Goal: Task Accomplishment & Management: Complete application form

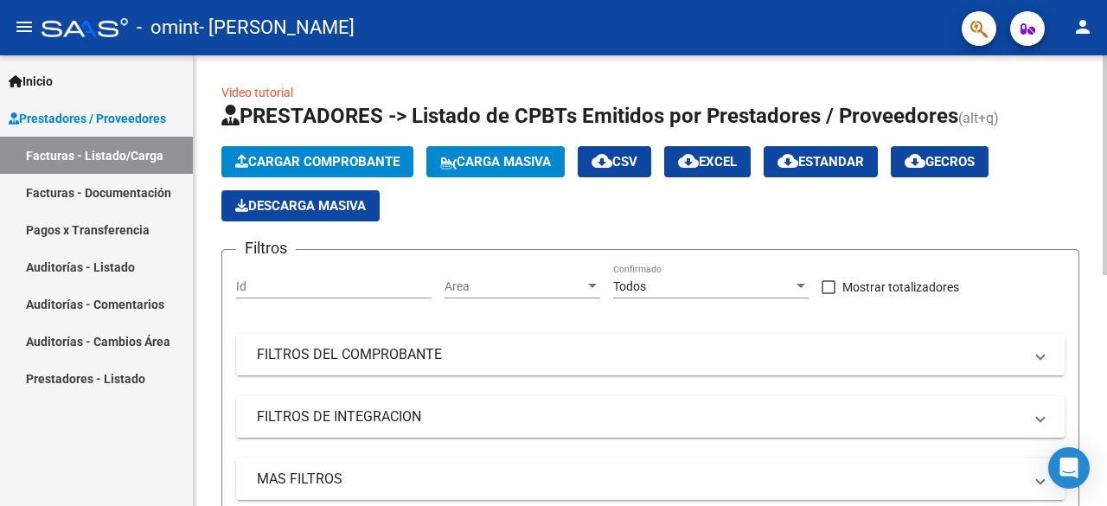
click at [316, 158] on span "Cargar Comprobante" at bounding box center [317, 162] width 164 height 16
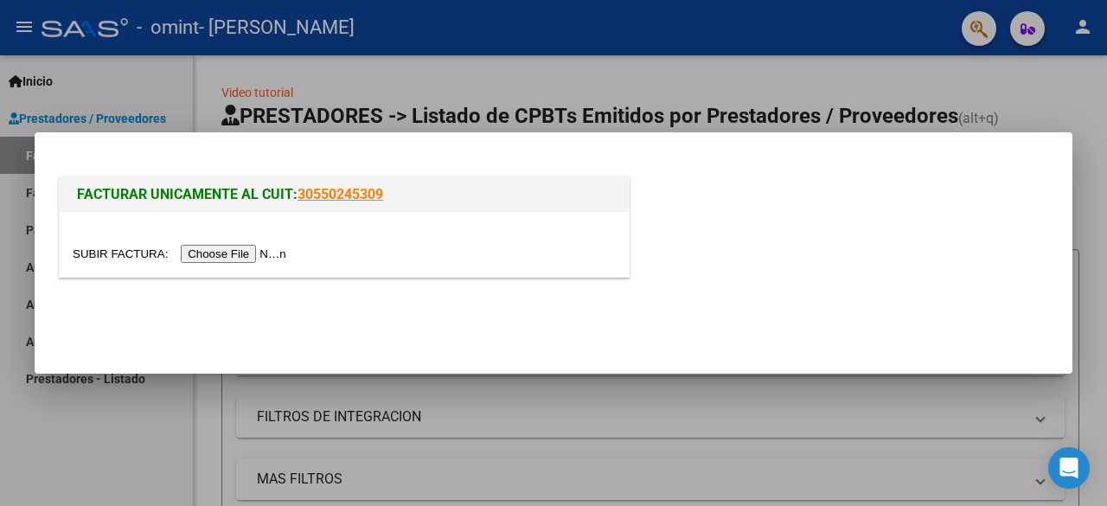
click at [239, 246] on input "file" at bounding box center [182, 254] width 219 height 18
click at [275, 258] on input "file" at bounding box center [182, 254] width 219 height 18
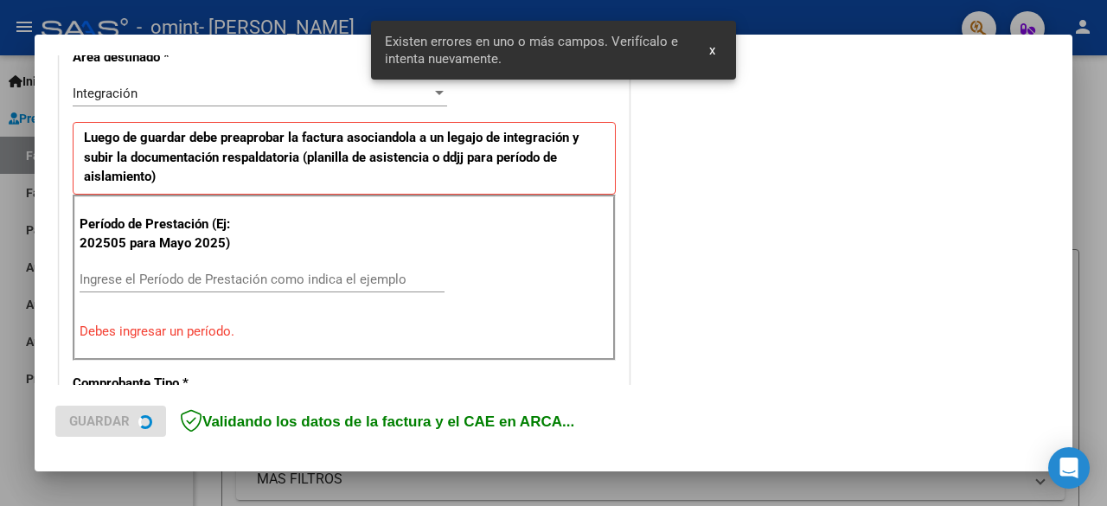
scroll to position [422, 0]
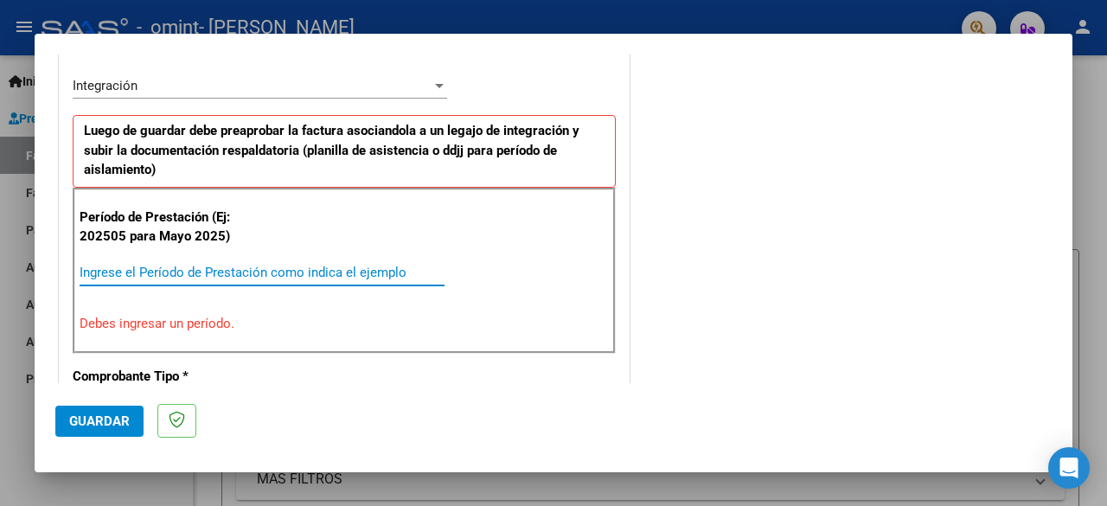
click at [138, 268] on input "Ingrese el Período de Prestación como indica el ejemplo" at bounding box center [262, 273] width 365 height 16
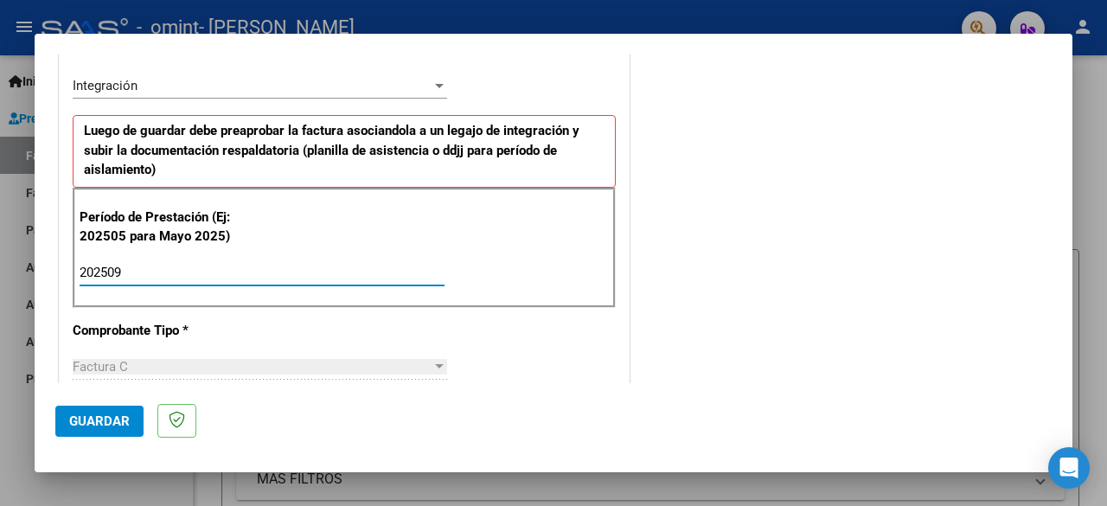
type input "202509"
click at [121, 363] on span "Factura C" at bounding box center [100, 367] width 55 height 16
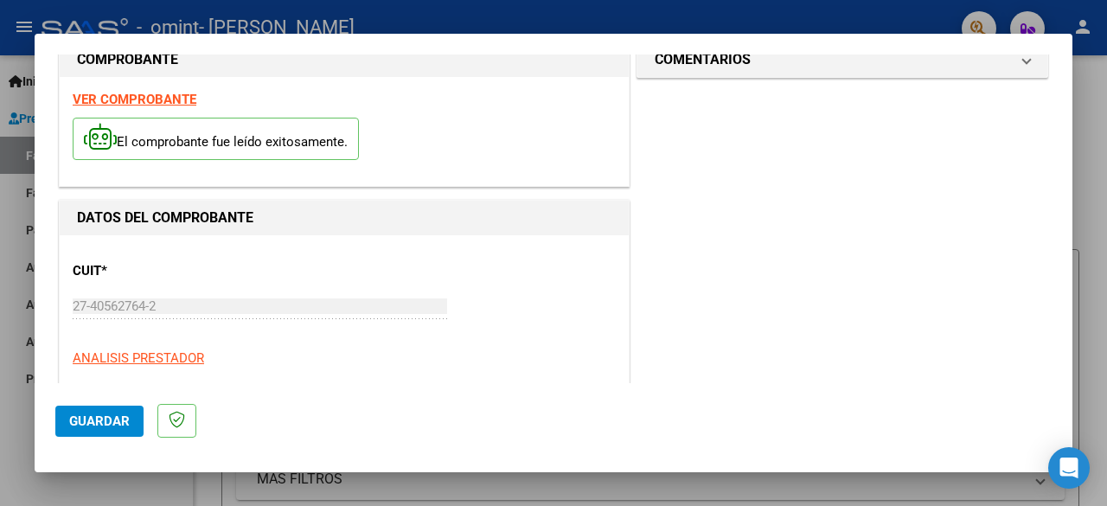
scroll to position [0, 0]
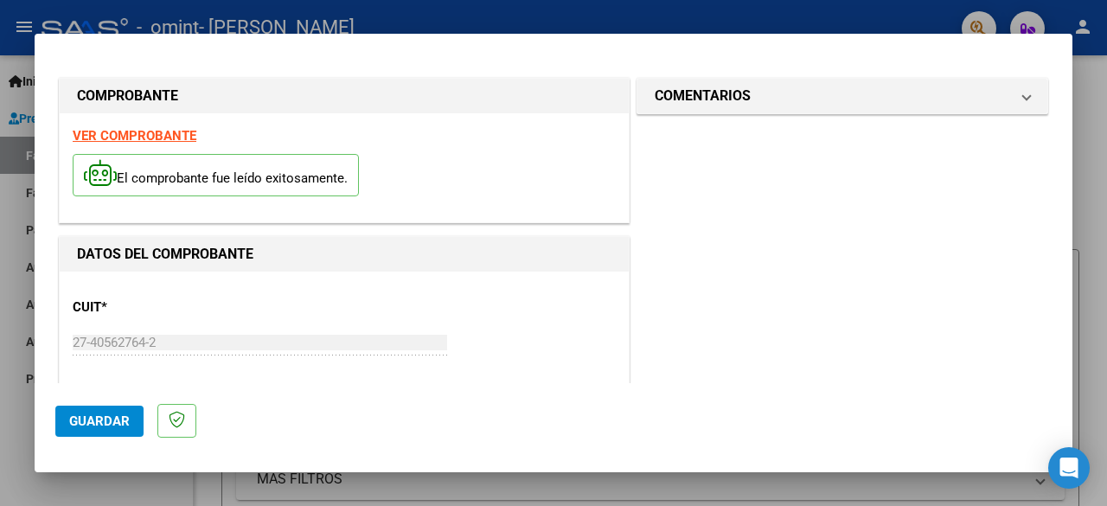
click at [113, 412] on button "Guardar" at bounding box center [99, 421] width 88 height 31
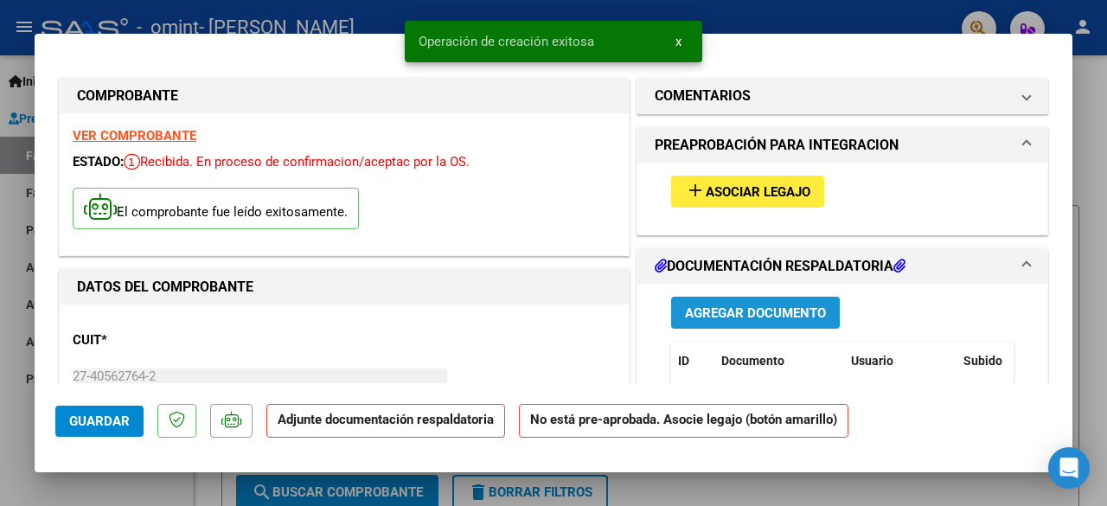
click at [785, 313] on span "Agregar Documento" at bounding box center [755, 313] width 141 height 16
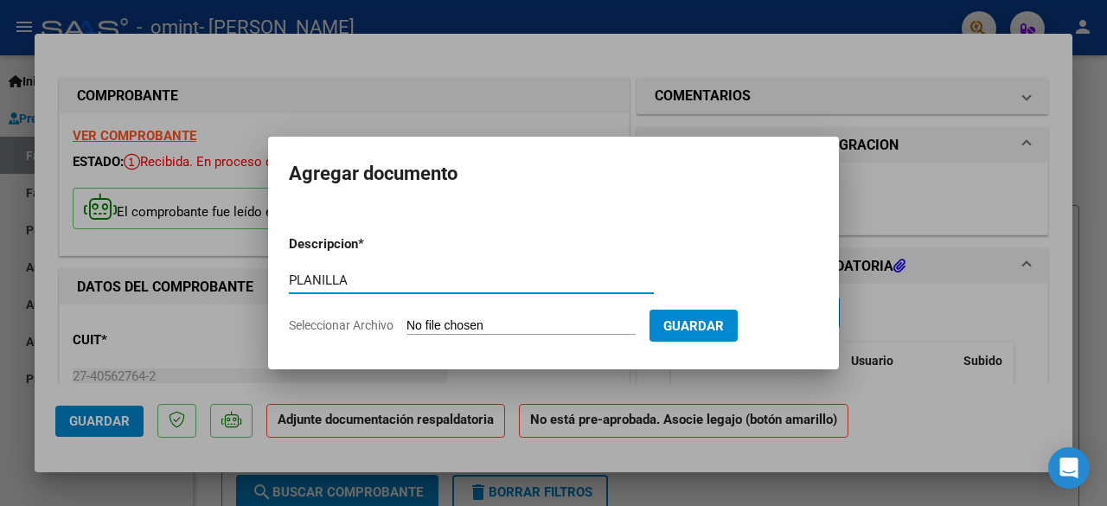
type input "PLANILLA"
click at [445, 317] on app-file-uploader "Seleccionar Archivo" at bounding box center [469, 325] width 361 height 16
click at [482, 330] on input "Seleccionar Archivo" at bounding box center [520, 326] width 229 height 16
type input "C:\fakepath\PLANILLA SEPTIEMBRE [PERSON_NAME] TO.pdf"
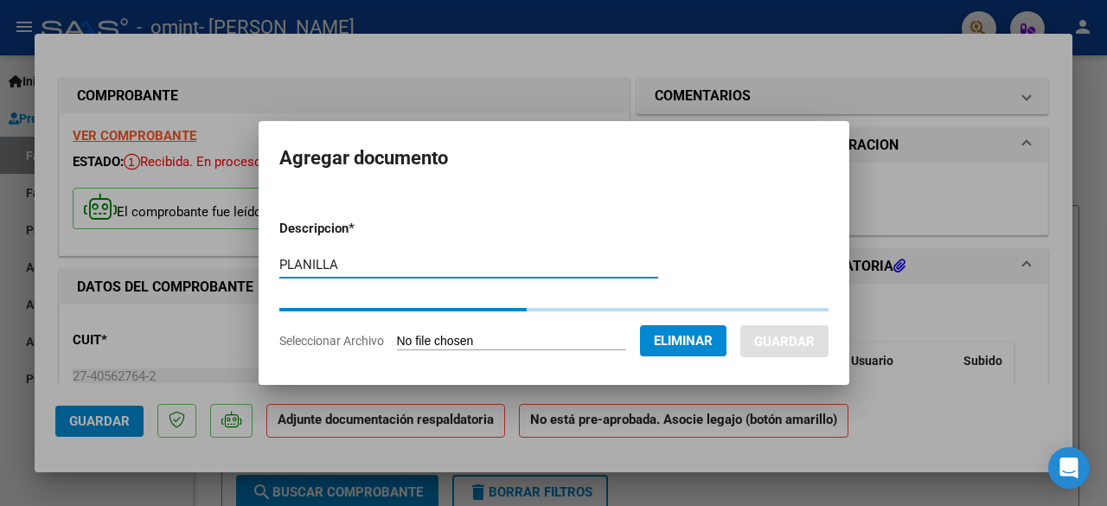
click at [437, 265] on input "PLANILLA" at bounding box center [468, 265] width 379 height 16
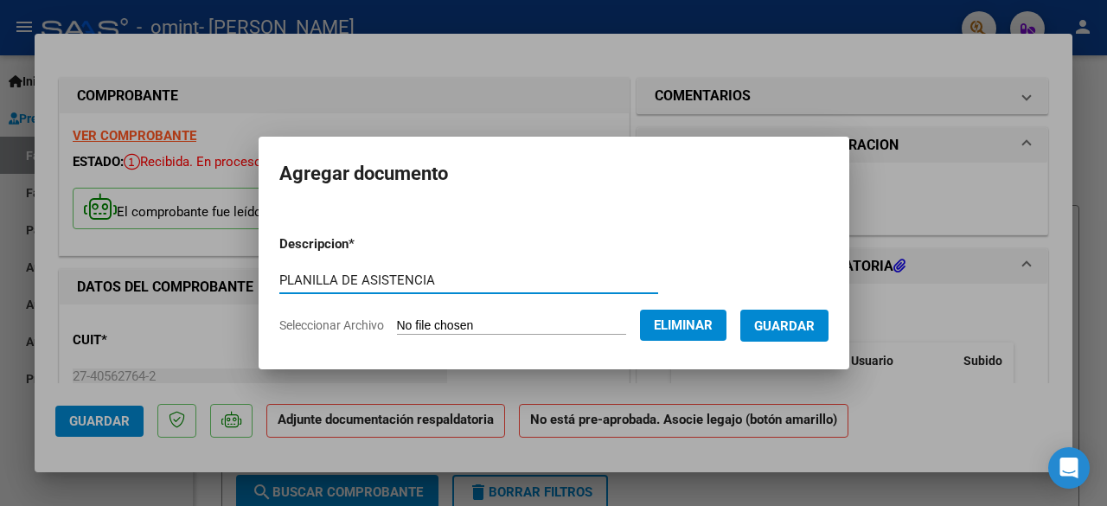
type input "PLANILLA DE ASISTENCIA"
click at [810, 341] on button "Guardar" at bounding box center [784, 326] width 88 height 32
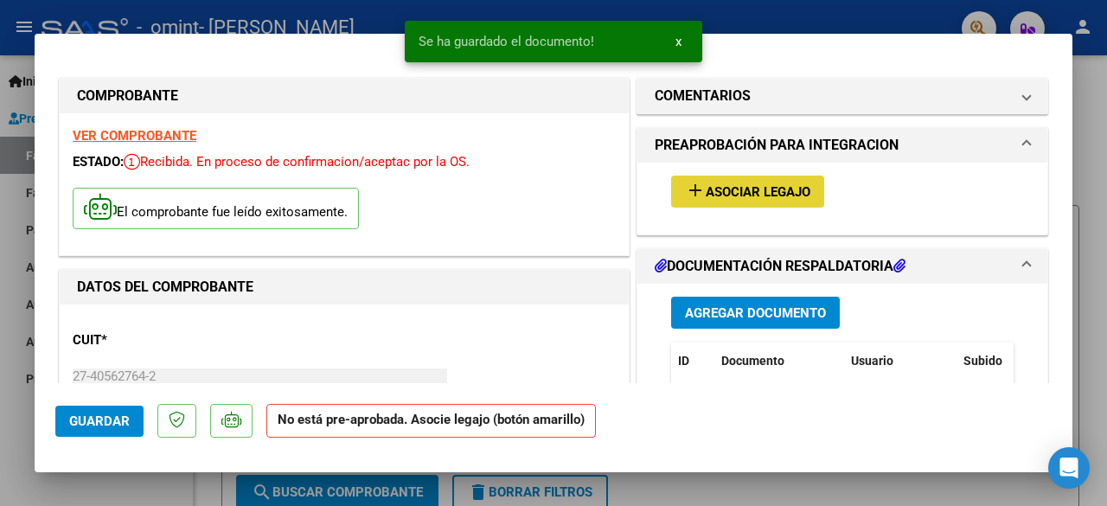
click at [707, 191] on span "Asociar Legajo" at bounding box center [758, 192] width 105 height 16
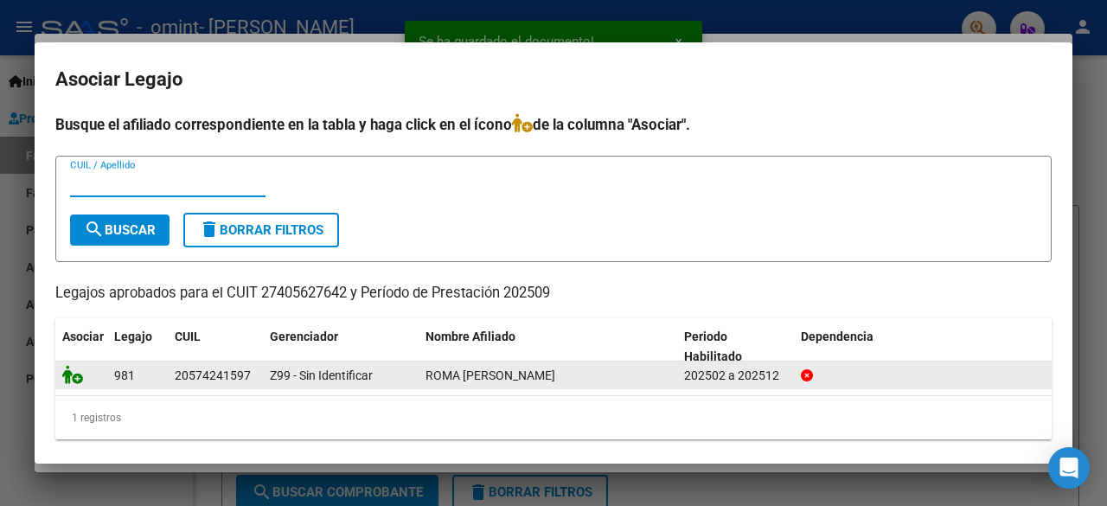
click at [69, 379] on icon at bounding box center [72, 374] width 21 height 19
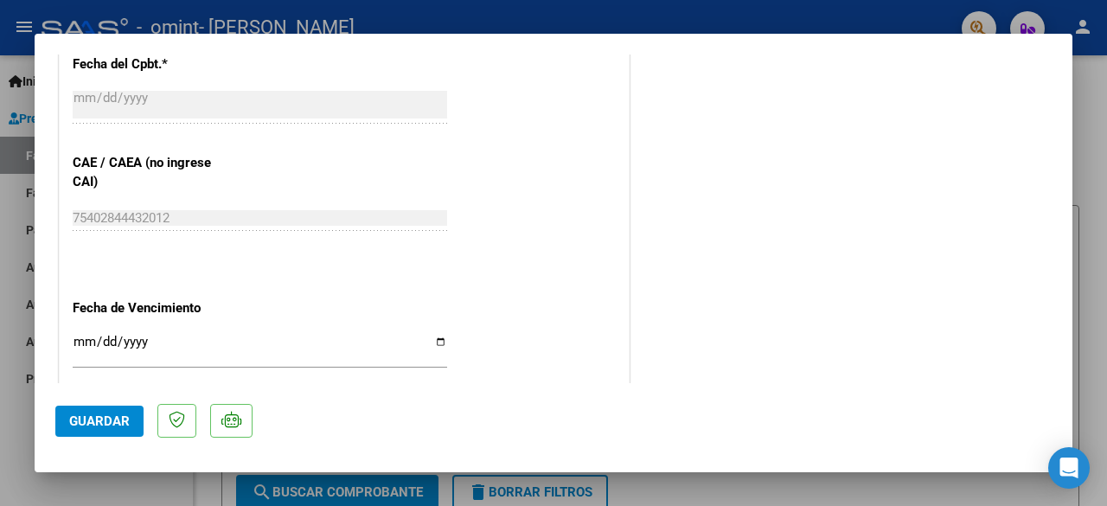
scroll to position [1235, 0]
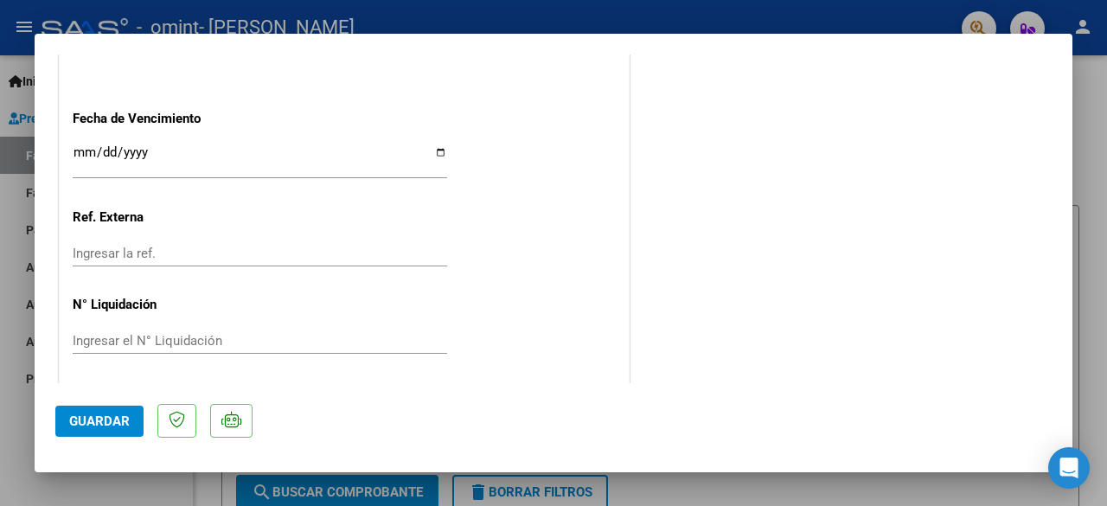
click at [64, 418] on button "Guardar" at bounding box center [99, 421] width 88 height 31
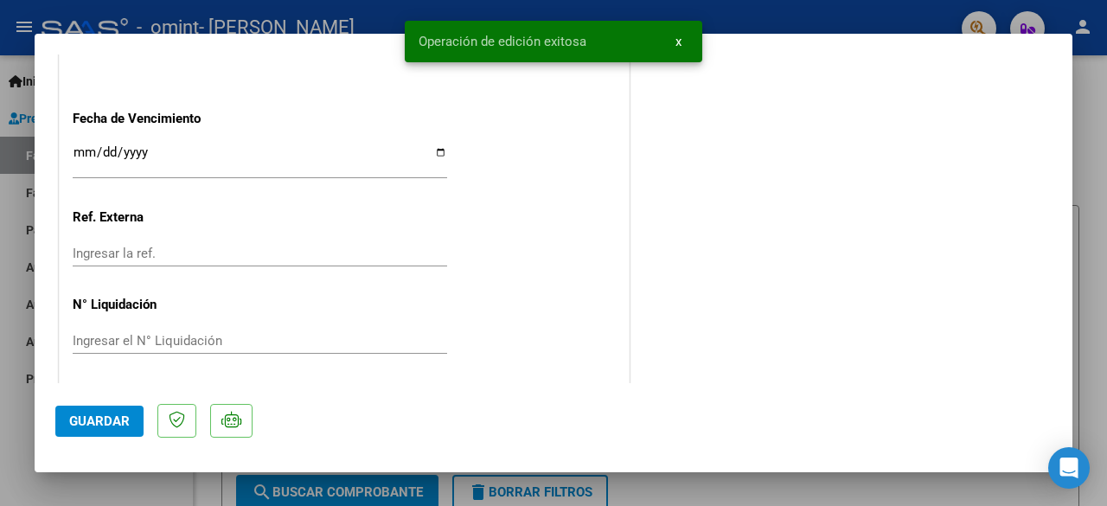
click at [1100, 343] on div at bounding box center [553, 253] width 1107 height 506
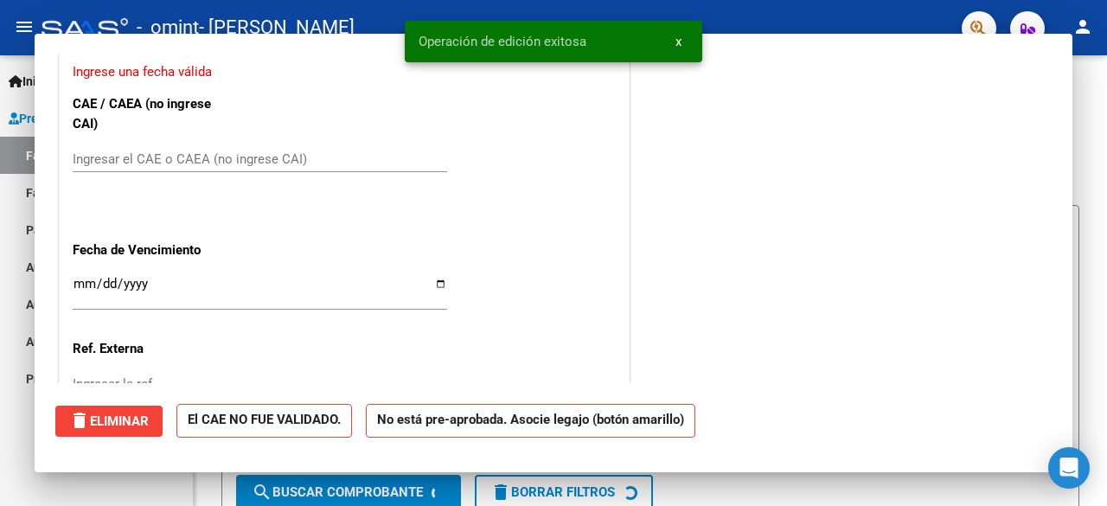
scroll to position [0, 0]
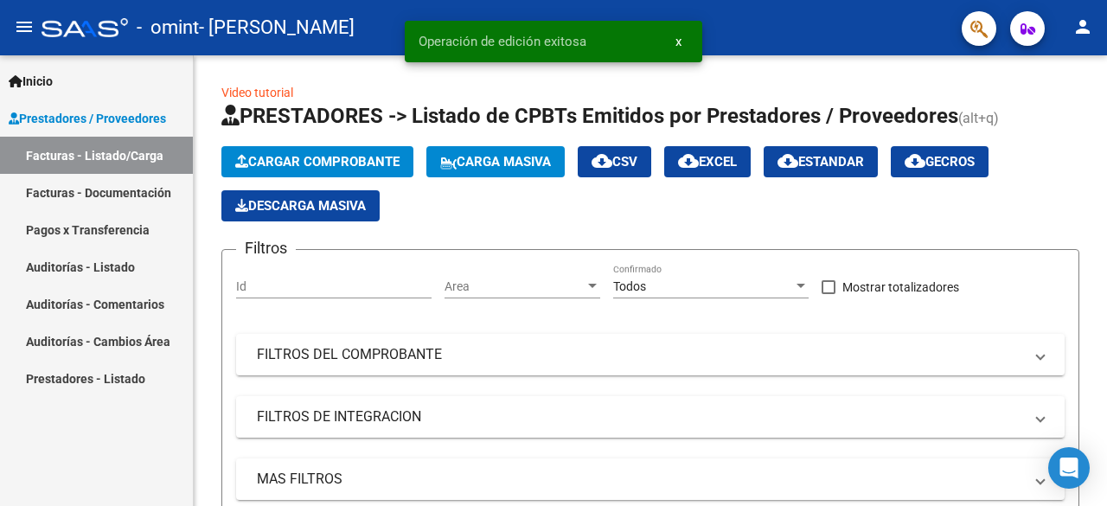
click at [99, 222] on link "Pagos x Transferencia" at bounding box center [96, 229] width 193 height 37
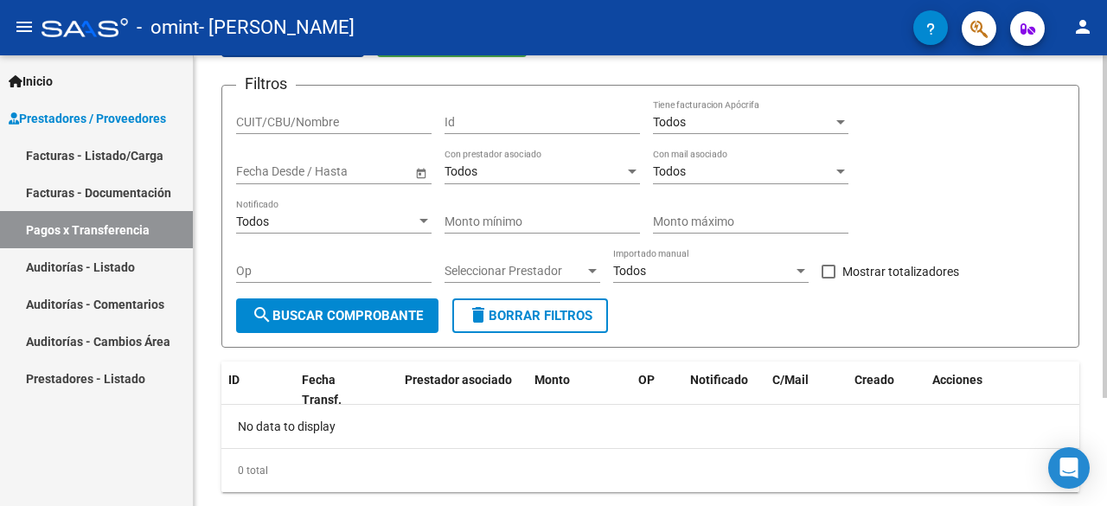
scroll to position [142, 0]
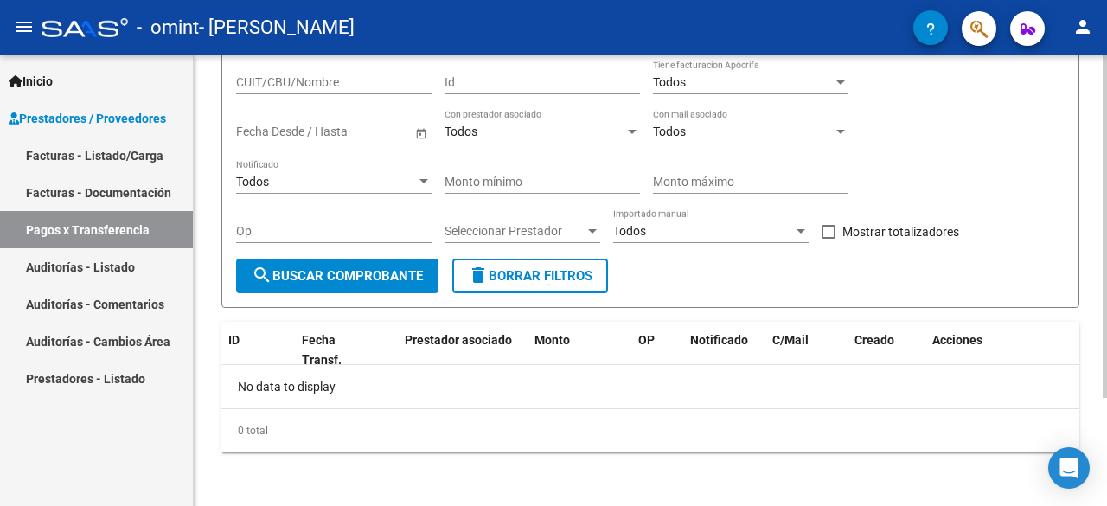
click at [1106, 252] on div at bounding box center [1104, 333] width 4 height 342
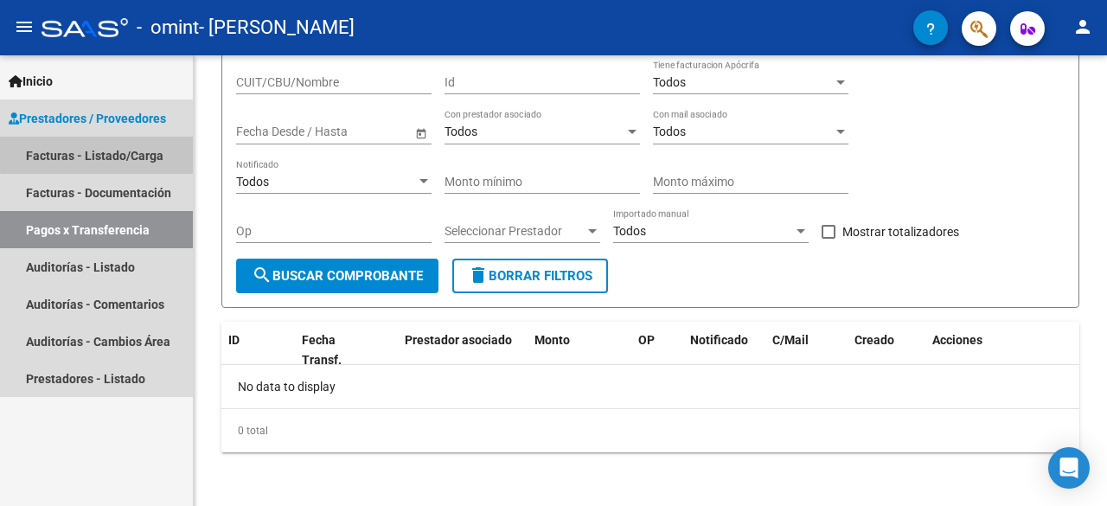
click at [131, 151] on link "Facturas - Listado/Carga" at bounding box center [96, 155] width 193 height 37
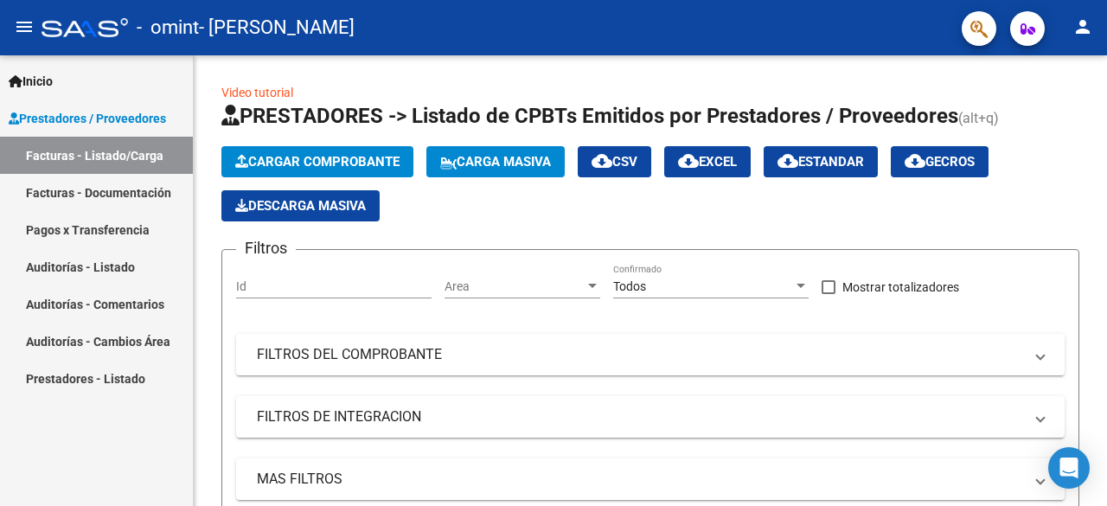
click at [54, 188] on link "Facturas - Documentación" at bounding box center [96, 192] width 193 height 37
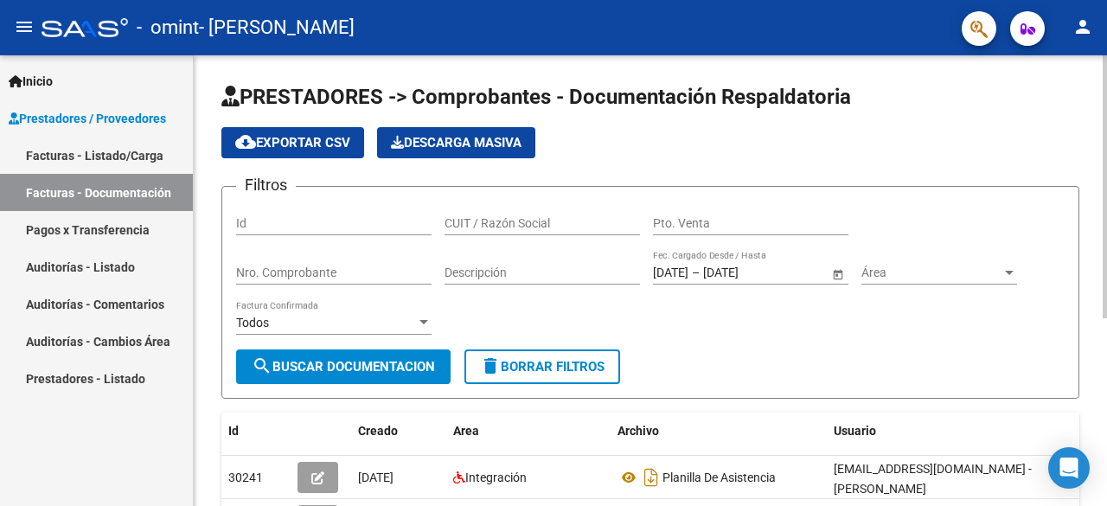
click at [1103, 125] on div at bounding box center [1104, 186] width 4 height 263
click at [144, 155] on link "Facturas - Listado/Carga" at bounding box center [96, 155] width 193 height 37
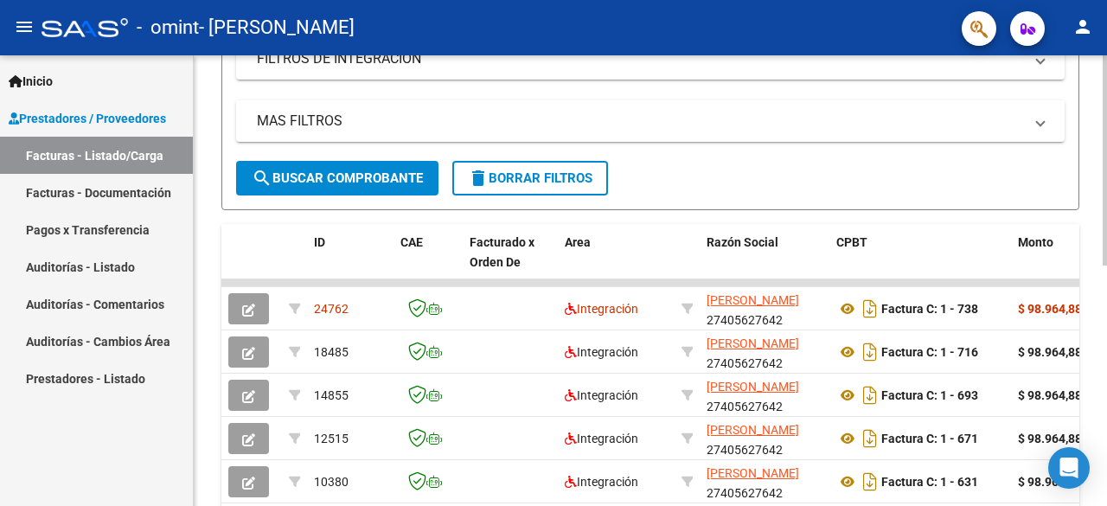
scroll to position [380, 0]
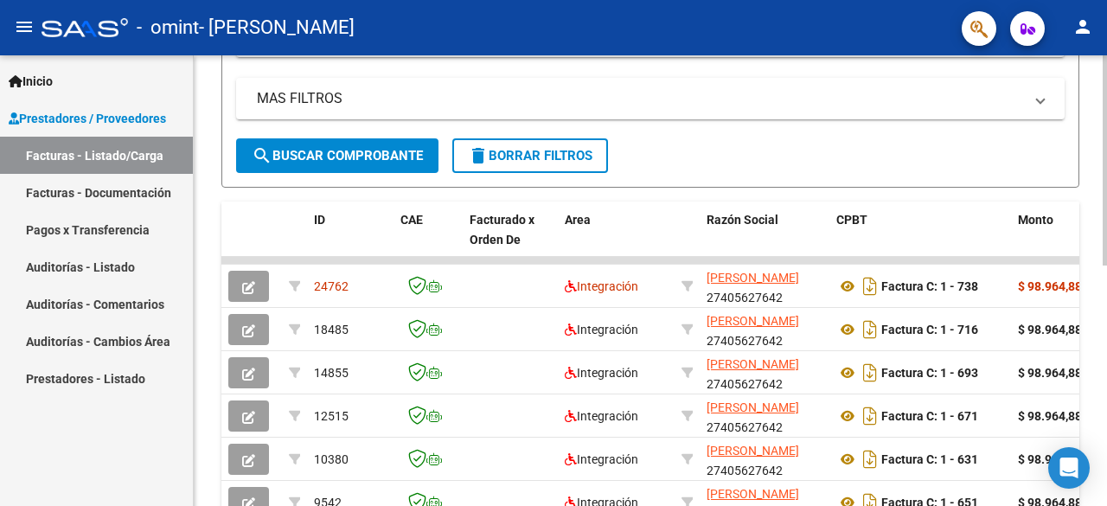
click at [1106, 248] on div at bounding box center [1104, 342] width 4 height 210
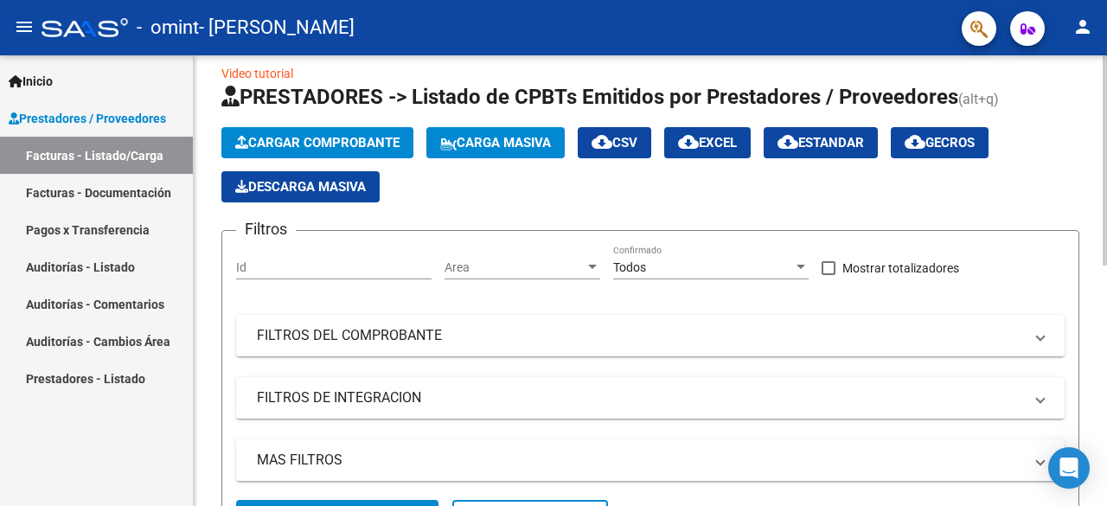
scroll to position [0, 0]
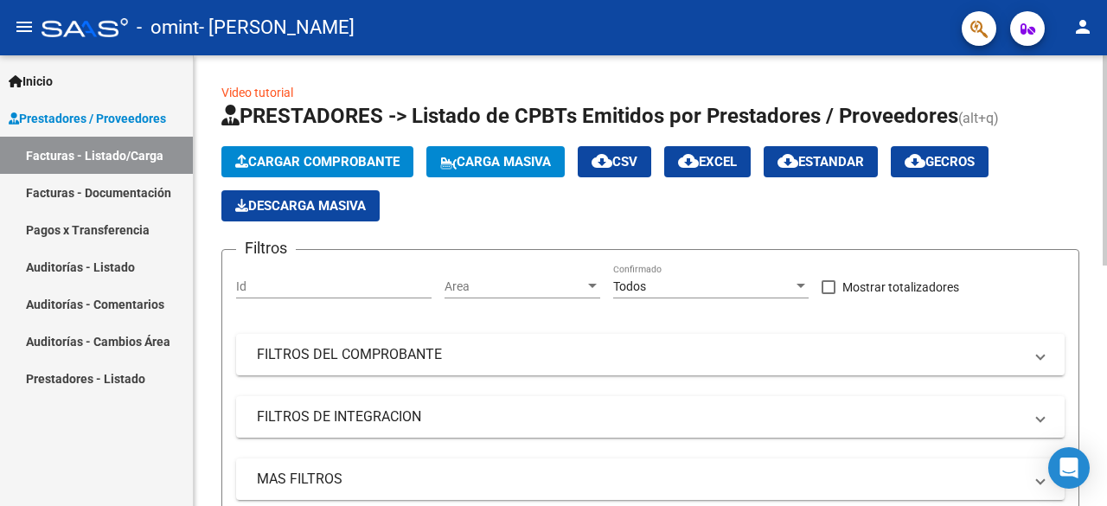
click at [1106, 96] on div at bounding box center [1104, 160] width 4 height 210
